Goal: Transaction & Acquisition: Purchase product/service

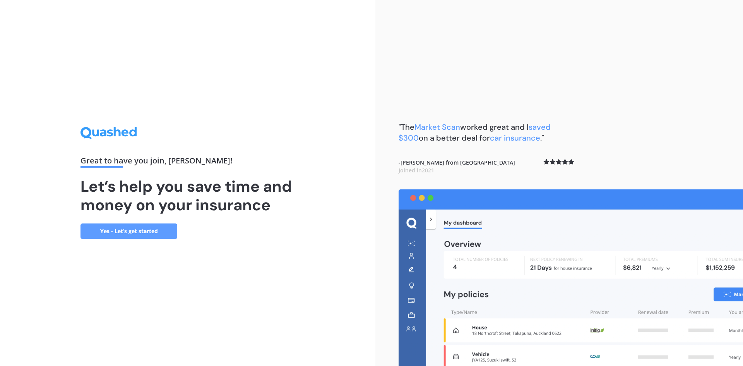
click at [91, 219] on div "Great to have you join , [PERSON_NAME] ! Let’s help you save time and money on …" at bounding box center [187, 182] width 214 height 111
click at [99, 229] on link "Yes - Let’s get started" at bounding box center [128, 230] width 97 height 15
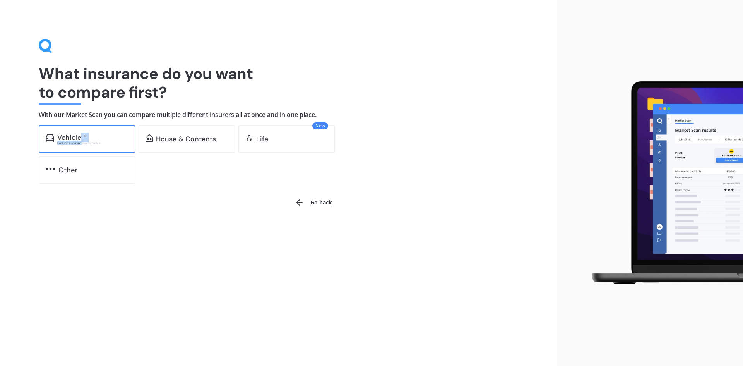
click at [81, 140] on div "Vehicle * Excludes commercial vehicles" at bounding box center [92, 139] width 71 height 11
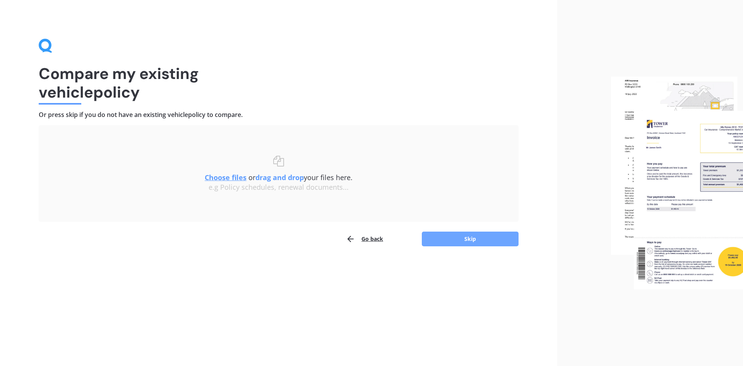
click at [483, 239] on button "Skip" at bounding box center [470, 238] width 97 height 15
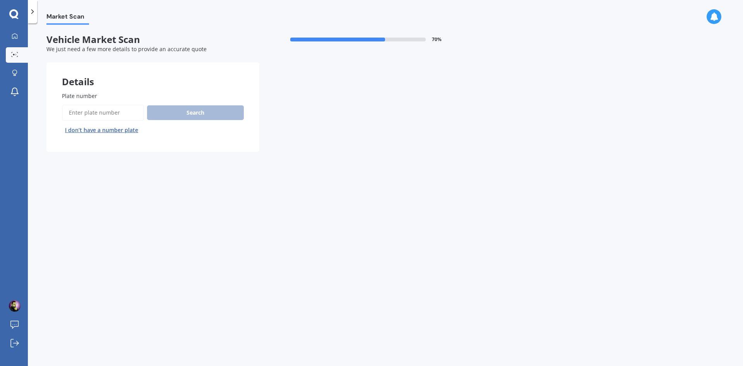
click at [103, 110] on input "Plate number" at bounding box center [103, 112] width 82 height 16
type input "rkj803"
click at [233, 112] on button "Search" at bounding box center [195, 112] width 97 height 15
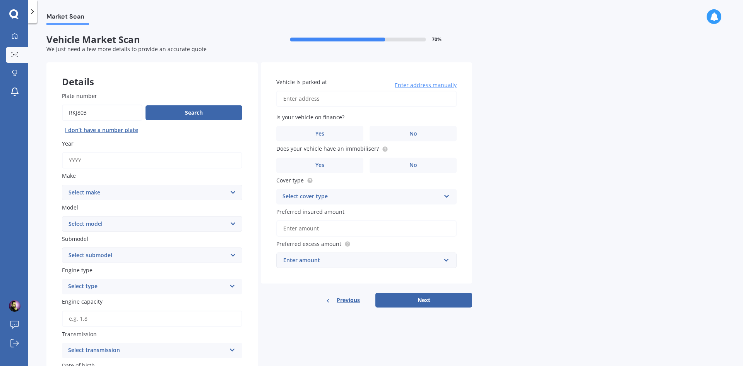
click at [116, 192] on select "Select make AC ALFA ROMEO ASTON [PERSON_NAME] AUDI AUSTIN BEDFORD Bentley BMW B…" at bounding box center [152, 192] width 180 height 15
click at [99, 154] on input "Year" at bounding box center [152, 160] width 180 height 16
type input "2020"
click at [119, 199] on select "Select make AC ALFA ROMEO ASTON [PERSON_NAME] AUDI AUSTIN BEDFORD Bentley BMW B…" at bounding box center [152, 192] width 180 height 15
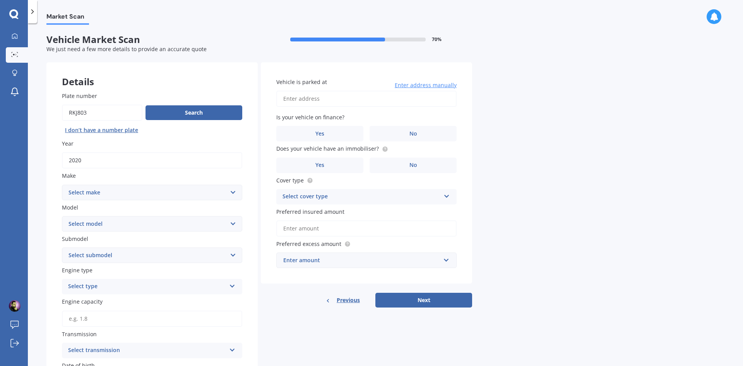
select select "NISSAN"
click at [62, 185] on select "Select make AC ALFA ROMEO ASTON [PERSON_NAME] AUDI AUSTIN BEDFORD Bentley BMW B…" at bounding box center [152, 192] width 180 height 15
click at [91, 216] on select "Select model 1200 180SX 200SX 300ZX 350Z 370Z Ad Altima ARIYA Atlas Avenir Basa…" at bounding box center [152, 223] width 180 height 15
select select "LEAF"
click at [62, 216] on select "Select model 1200 180SX 200SX 300ZX 350Z 370Z Ad Altima ARIYA Atlas Avenir Basa…" at bounding box center [152, 223] width 180 height 15
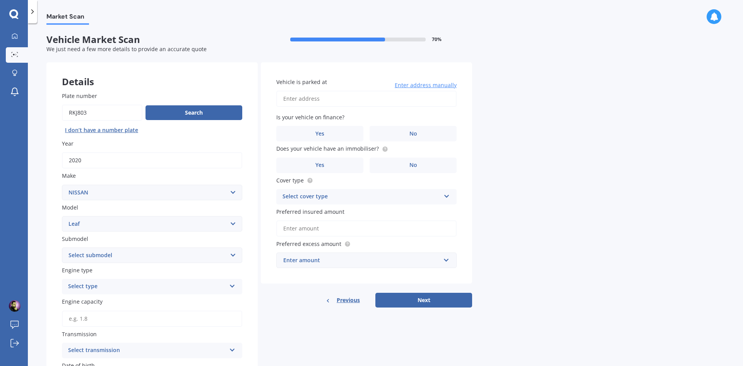
click at [120, 253] on select "Select submodel EV Hybrid" at bounding box center [152, 254] width 180 height 15
select select "EV"
click at [62, 247] on select "Select submodel EV Hybrid" at bounding box center [152, 254] width 180 height 15
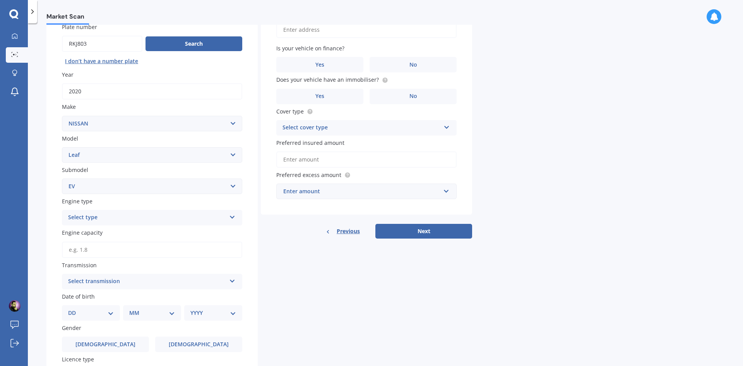
scroll to position [77, 0]
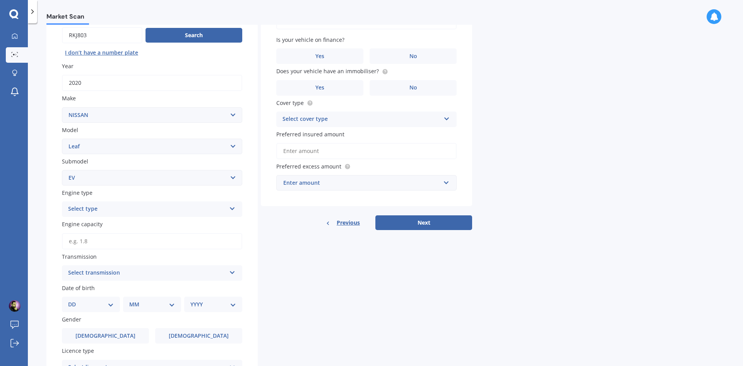
click at [119, 209] on div "Select type" at bounding box center [147, 208] width 158 height 9
click at [97, 253] on div "EV" at bounding box center [152, 252] width 180 height 14
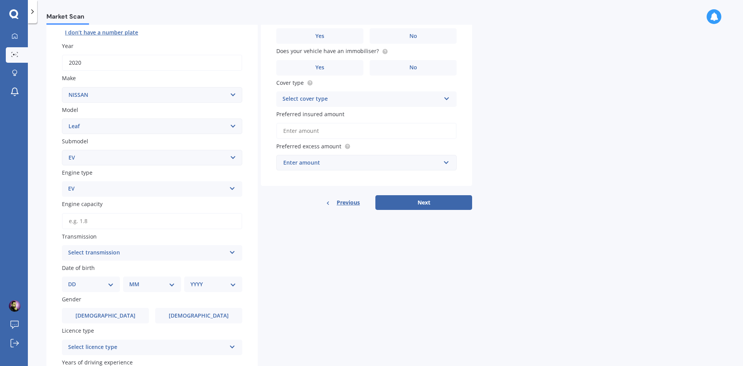
scroll to position [116, 0]
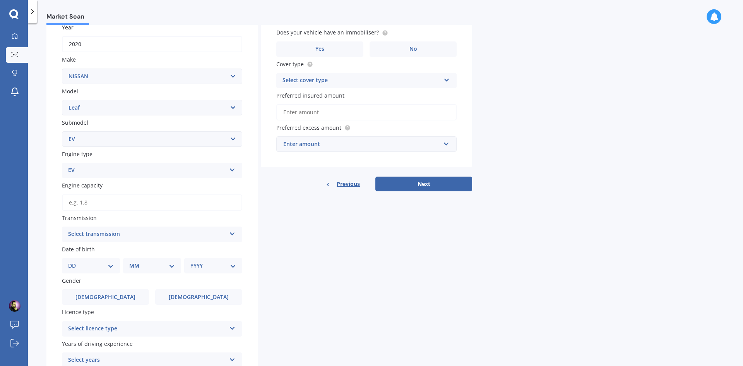
click at [132, 235] on div "Select transmission" at bounding box center [147, 233] width 158 height 9
click at [92, 254] on div "Auto" at bounding box center [152, 249] width 180 height 14
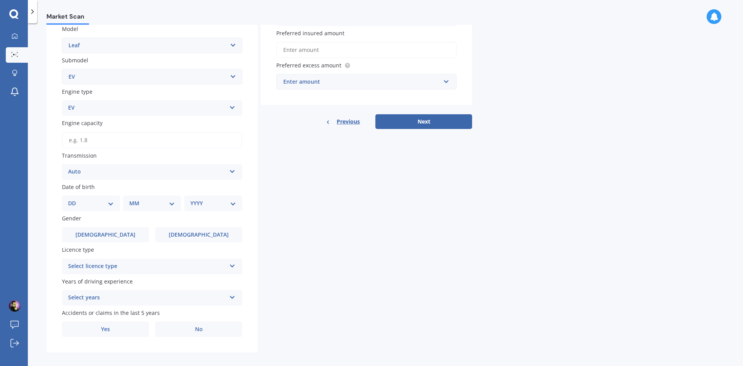
scroll to position [185, 0]
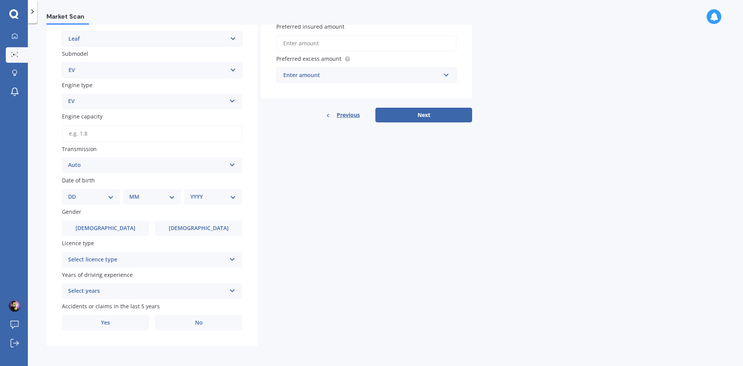
click at [86, 199] on select "DD 01 02 03 04 05 06 07 08 09 10 11 12 13 14 15 16 17 18 19 20 21 22 23 24 25 2…" at bounding box center [91, 196] width 46 height 9
select select "02"
click at [74, 192] on select "DD 01 02 03 04 05 06 07 08 09 10 11 12 13 14 15 16 17 18 19 20 21 22 23 24 25 2…" at bounding box center [91, 196] width 46 height 9
click at [142, 195] on select "MM 01 02 03 04 05 06 07 08 09 10 11 12" at bounding box center [153, 196] width 43 height 9
select select "01"
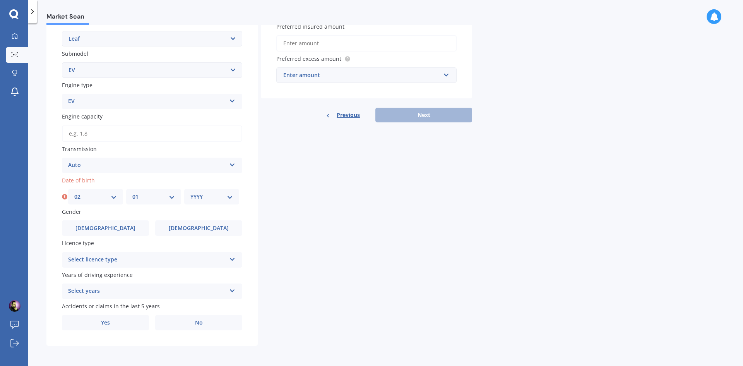
click at [132, 192] on select "MM 01 02 03 04 05 06 07 08 09 10 11 12" at bounding box center [153, 196] width 43 height 9
click at [208, 194] on select "YYYY 2025 2024 2023 2022 2021 2020 2019 2018 2017 2016 2015 2014 2013 2012 2011…" at bounding box center [211, 196] width 43 height 9
select select "1988"
click at [190, 192] on select "YYYY 2025 2024 2023 2022 2021 2020 2019 2018 2017 2016 2015 2014 2013 2012 2011…" at bounding box center [211, 196] width 43 height 9
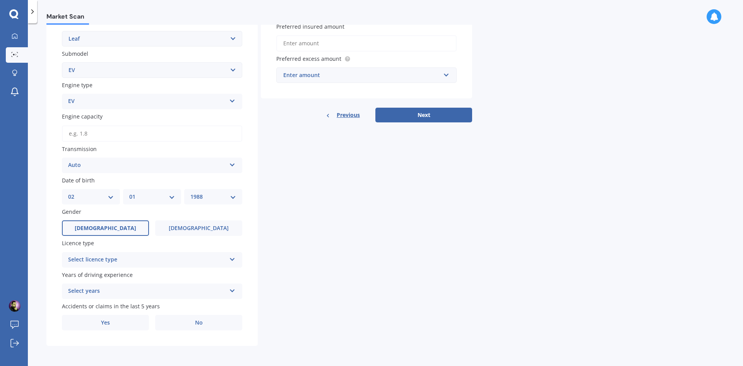
click at [99, 229] on span "[DEMOGRAPHIC_DATA]" at bounding box center [106, 228] width 62 height 7
click at [0, 0] on input "[DEMOGRAPHIC_DATA]" at bounding box center [0, 0] width 0 height 0
click at [123, 260] on div "Select licence type" at bounding box center [147, 259] width 158 height 9
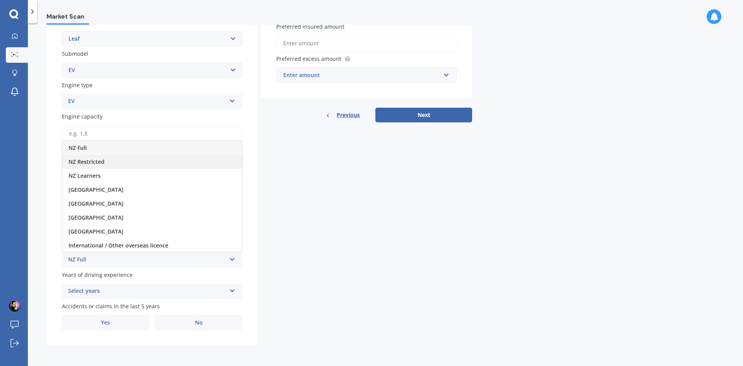
click at [104, 159] on div "NZ Restricted" at bounding box center [152, 162] width 180 height 14
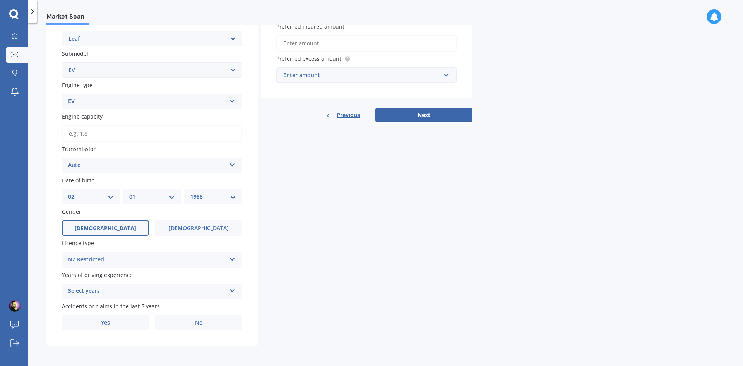
click at [117, 287] on div "Select years" at bounding box center [147, 290] width 158 height 9
click at [102, 223] on span "5 or more years" at bounding box center [89, 219] width 42 height 7
click at [199, 324] on span "No" at bounding box center [199, 322] width 8 height 7
click at [0, 0] on input "No" at bounding box center [0, 0] width 0 height 0
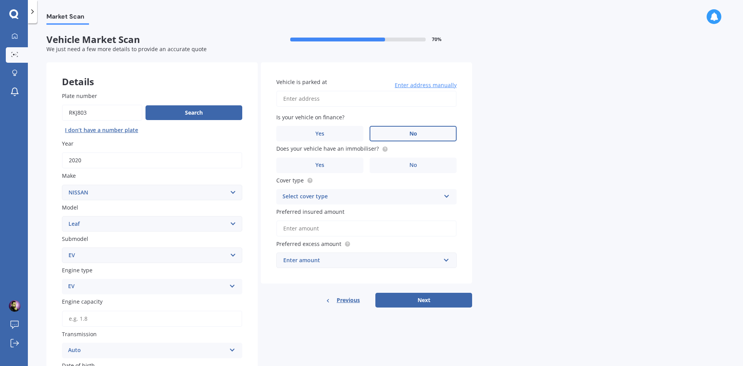
click at [406, 128] on label "No" at bounding box center [413, 133] width 87 height 15
click at [0, 0] on input "No" at bounding box center [0, 0] width 0 height 0
click at [325, 101] on input "Vehicle is parked at" at bounding box center [366, 99] width 180 height 16
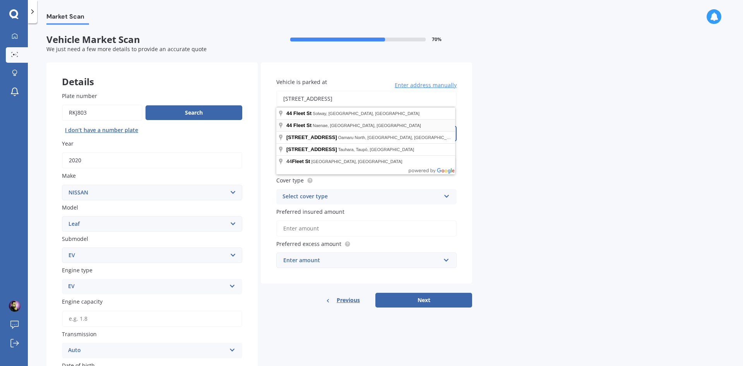
type input "[STREET_ADDRESS]"
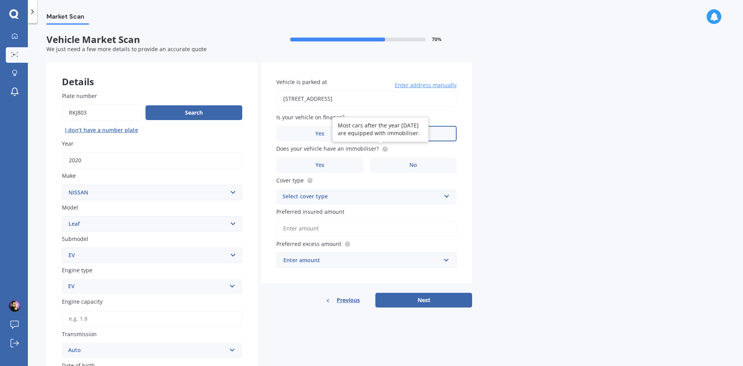
click at [382, 150] on circle at bounding box center [384, 148] width 5 height 5
click at [394, 165] on label "No" at bounding box center [413, 165] width 87 height 15
click at [0, 0] on input "No" at bounding box center [0, 0] width 0 height 0
click at [308, 210] on span "Preferred insured amount" at bounding box center [310, 211] width 68 height 7
click at [308, 220] on input "Preferred insured amount" at bounding box center [366, 228] width 180 height 16
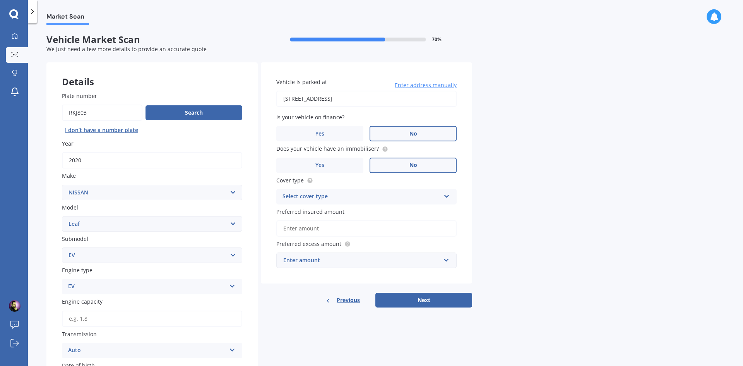
click at [319, 198] on div "Select cover type" at bounding box center [362, 196] width 158 height 9
click at [321, 211] on span "Comprehensive" at bounding box center [303, 211] width 41 height 7
click at [329, 230] on input "Preferred insured amount" at bounding box center [366, 228] width 180 height 16
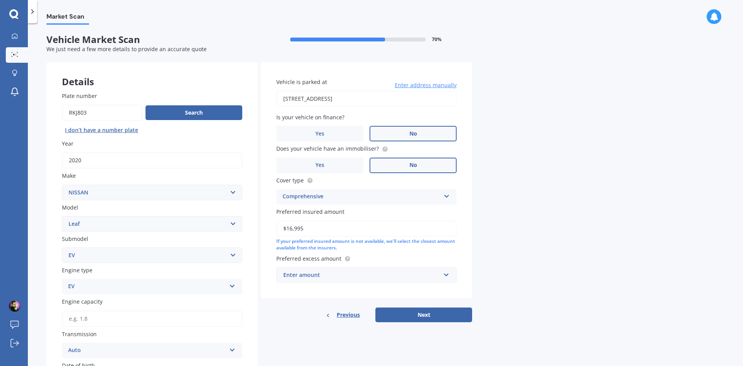
type input "$16,995"
click at [343, 274] on div "Enter amount" at bounding box center [361, 275] width 157 height 9
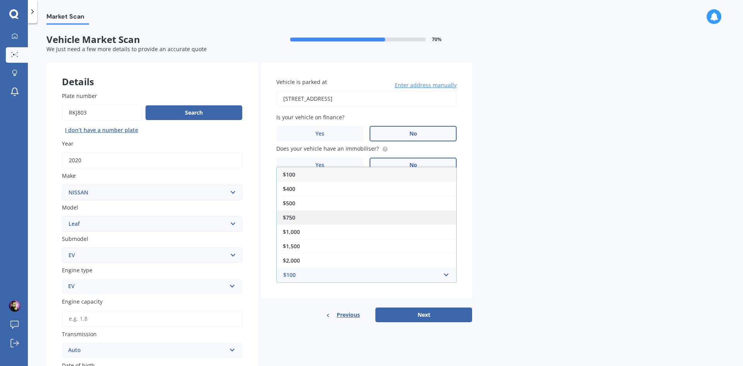
click at [298, 219] on div "$750" at bounding box center [367, 217] width 180 height 14
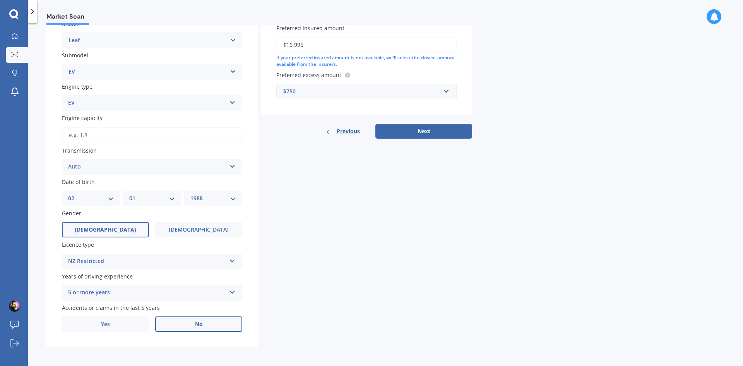
scroll to position [185, 0]
click at [418, 126] on button "Next" at bounding box center [423, 129] width 97 height 15
type input "0.0"
click at [422, 132] on button "Next" at bounding box center [423, 129] width 97 height 15
select select "02"
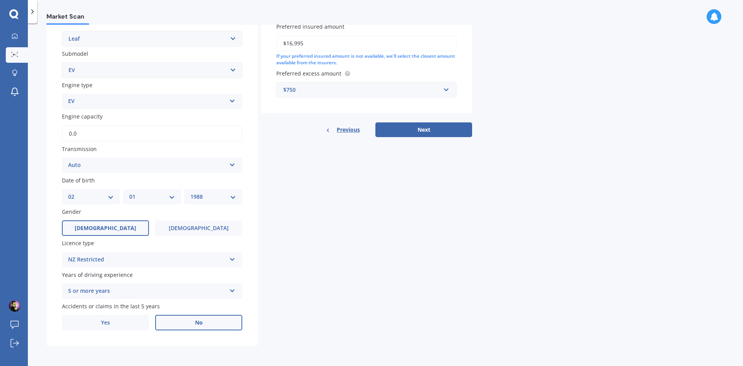
select select "01"
select select "1988"
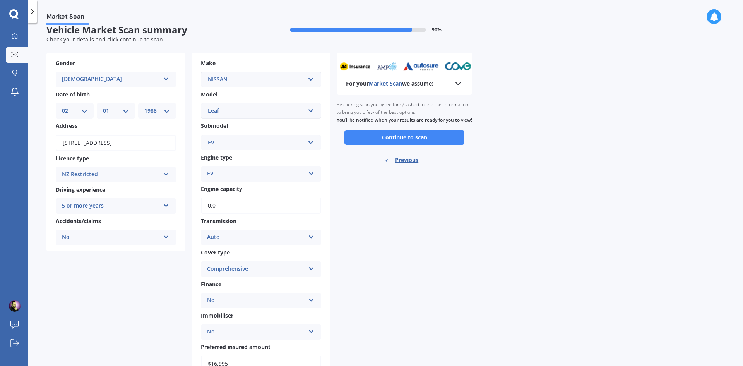
scroll to position [0, 0]
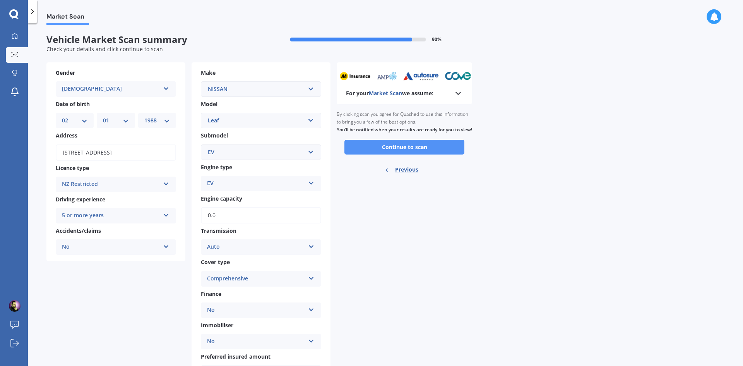
click at [421, 154] on button "Continue to scan" at bounding box center [404, 147] width 120 height 15
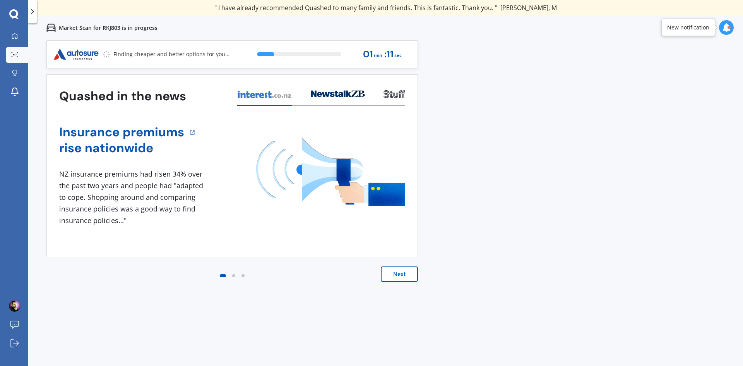
click at [399, 279] on button "Next" at bounding box center [399, 273] width 37 height 15
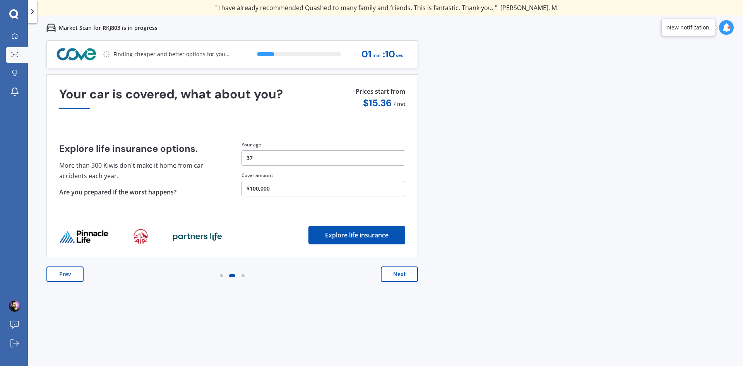
click at [398, 277] on button "Next" at bounding box center [399, 273] width 37 height 15
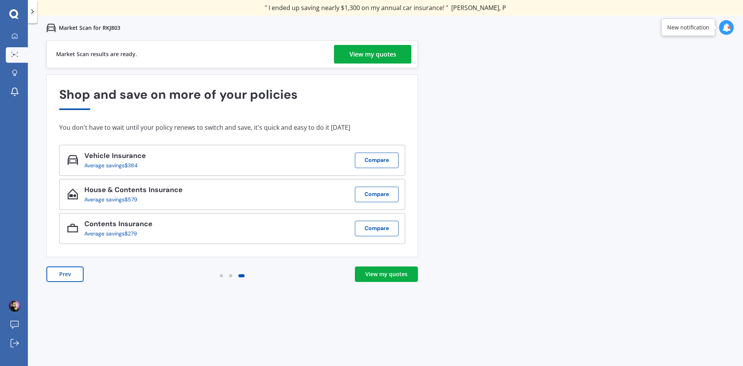
click at [411, 276] on link "View my quotes" at bounding box center [386, 273] width 63 height 15
